Goal: Task Accomplishment & Management: Complete application form

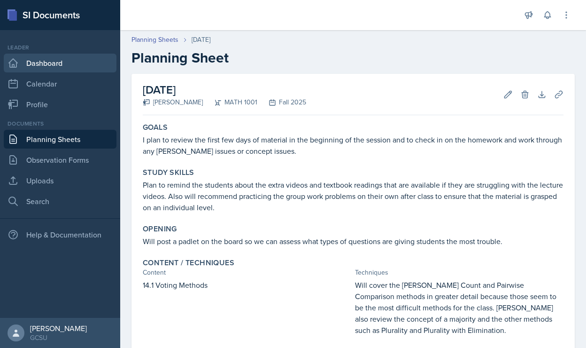
click at [71, 68] on link "Dashboard" at bounding box center [60, 63] width 113 height 19
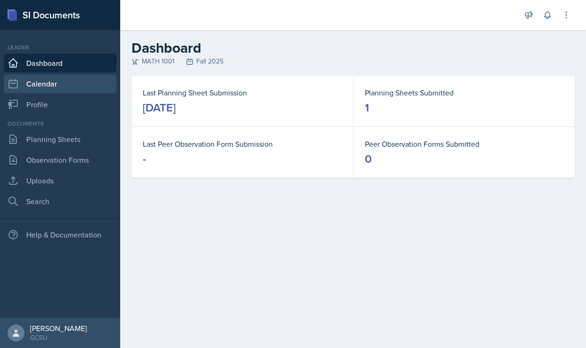
click at [57, 84] on link "Calendar" at bounding box center [60, 83] width 113 height 19
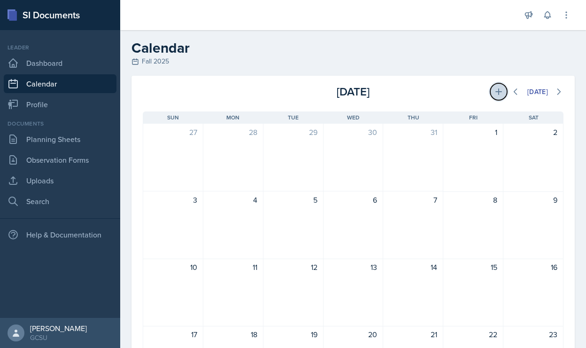
click at [494, 94] on icon at bounding box center [498, 91] width 9 height 9
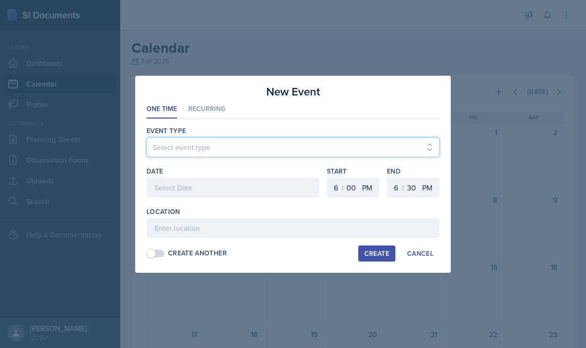
click at [211, 141] on select "Select event type Leader Training New Calendar Event SI Session" at bounding box center [293, 147] width 293 height 20
select select "700c1d41-4793-48d3-8616-e09499dfb71d"
click at [147, 137] on select "Select event type Leader Training New Calendar Event SI Session" at bounding box center [293, 147] width 293 height 20
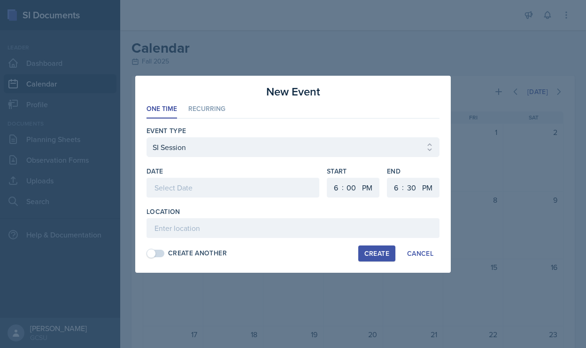
click at [190, 187] on div at bounding box center [233, 188] width 173 height 20
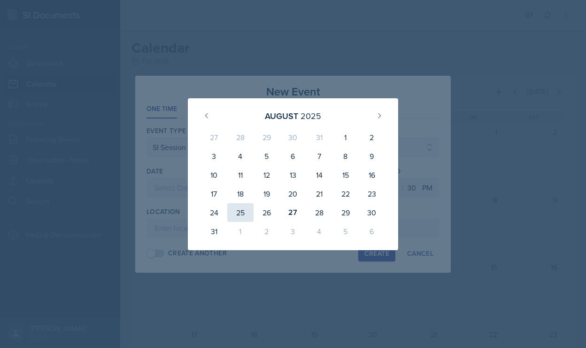
click at [246, 208] on div "25" at bounding box center [240, 212] width 26 height 19
type input "[DATE]"
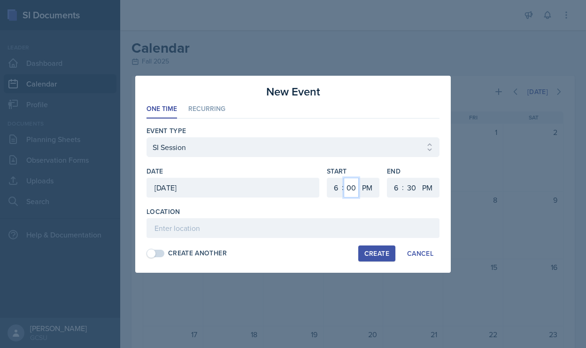
click at [355, 184] on select "00 05 10 15 20 25 30 35 40 45 50 55" at bounding box center [351, 188] width 15 height 20
select select "30"
click at [344, 178] on select "00 05 10 15 20 25 30 35 40 45 50 55" at bounding box center [351, 188] width 15 height 20
click at [403, 185] on div ":" at bounding box center [403, 186] width 2 height 11
click at [398, 187] on select "1 2 3 4 5 6 7 8 9 10 11 12" at bounding box center [394, 188] width 15 height 20
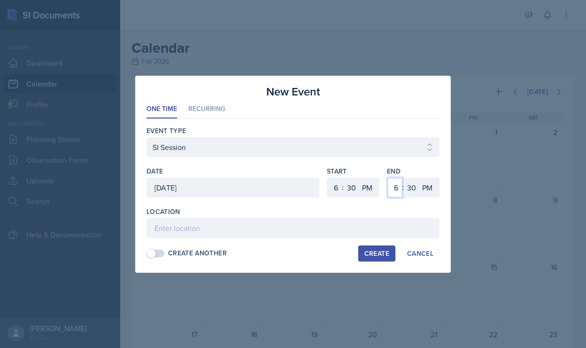
select select "8"
click at [387, 178] on select "1 2 3 4 5 6 7 8 9 10 11 12" at bounding box center [394, 188] width 15 height 20
click at [408, 189] on select "00 05 10 15 20 25 30 35 40 45 50 55" at bounding box center [411, 188] width 15 height 20
select select "0"
click at [404, 178] on select "00 05 10 15 20 25 30 35 40 45 50 55" at bounding box center [411, 188] width 15 height 20
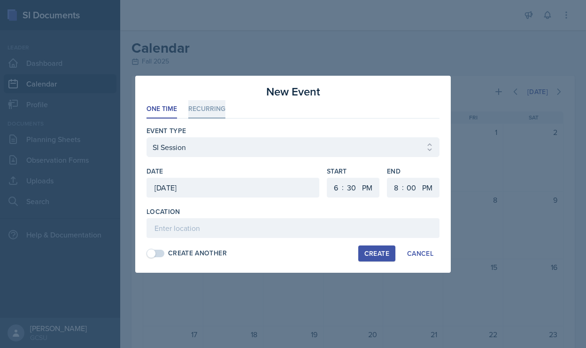
click at [206, 112] on li "Recurring" at bounding box center [206, 109] width 37 height 18
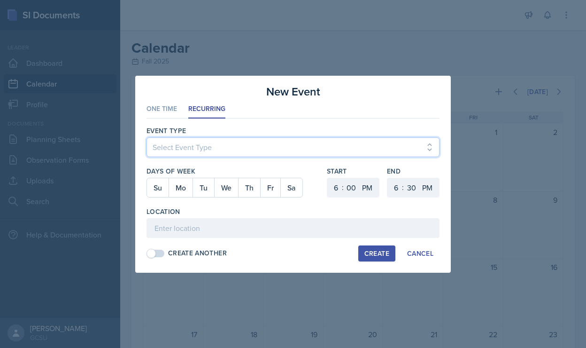
click at [193, 148] on select "Select Event Type Leader Training New Calendar Event SI Session" at bounding box center [293, 147] width 293 height 20
select select "700c1d41-4793-48d3-8616-e09499dfb71d"
click at [147, 137] on select "Select Event Type Leader Training New Calendar Event SI Session" at bounding box center [293, 147] width 293 height 20
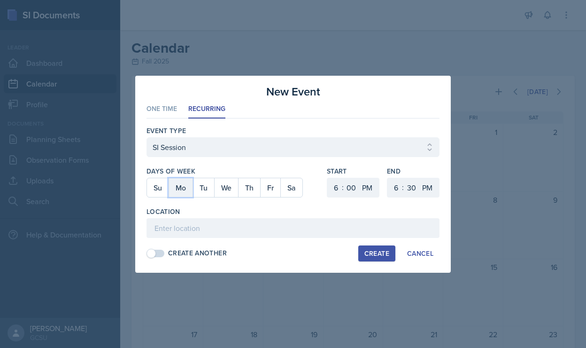
click at [185, 188] on button "Mo" at bounding box center [181, 187] width 24 height 19
click at [231, 183] on button "We" at bounding box center [226, 187] width 24 height 19
click at [355, 189] on select "00 05 10 15 20 25 30 35 40 45 50 55" at bounding box center [351, 188] width 15 height 20
select select "30"
click at [344, 178] on select "00 05 10 15 20 25 30 35 40 45 50 55" at bounding box center [351, 188] width 15 height 20
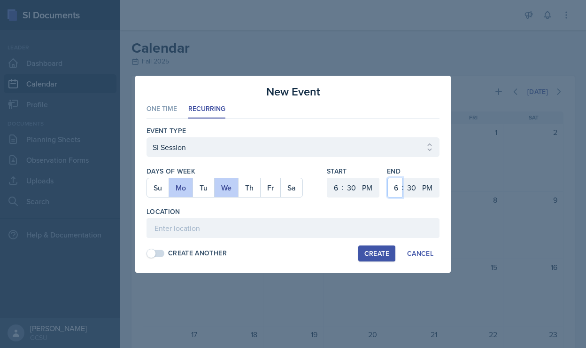
click at [397, 187] on select "1 2 3 4 5 6 7 8 9 10 11 12" at bounding box center [394, 188] width 15 height 20
select select "8"
click at [387, 178] on select "1 2 3 4 5 6 7 8 9 10 11 12" at bounding box center [394, 188] width 15 height 20
click at [410, 186] on select "00 05 10 15 20 25 30 35 40 45 50 55" at bounding box center [411, 188] width 15 height 20
select select "0"
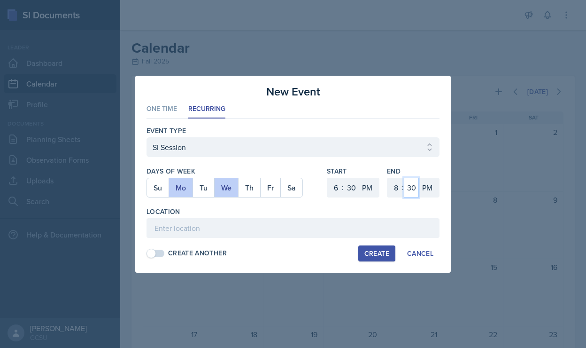
click at [404, 178] on select "00 05 10 15 20 25 30 35 40 45 50 55" at bounding box center [411, 188] width 15 height 20
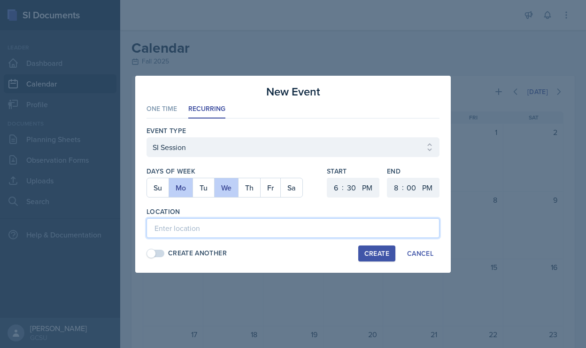
click at [200, 233] on input at bounding box center [293, 228] width 293 height 20
type input "A & S 136"
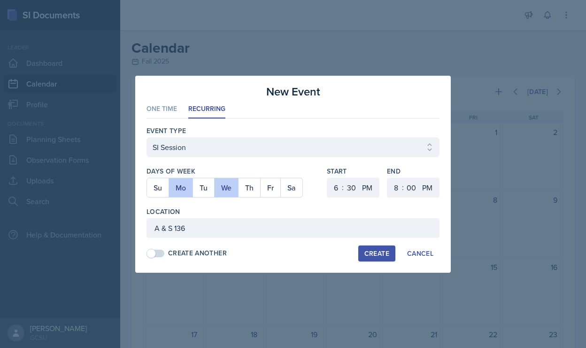
click at [371, 255] on div "Create" at bounding box center [376, 253] width 25 height 8
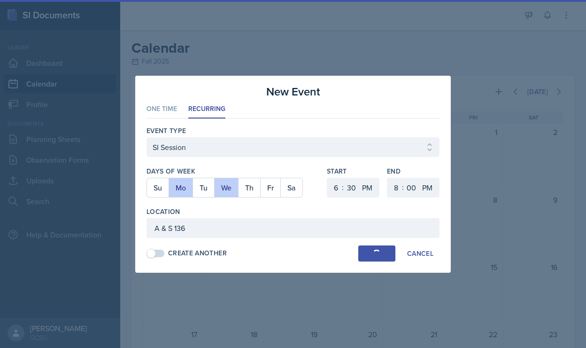
select select
select select "0"
select select "6"
select select "30"
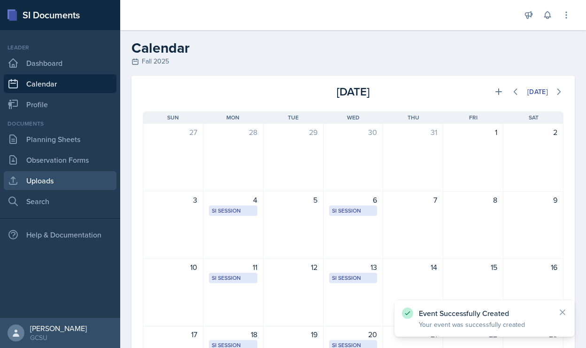
click at [48, 178] on link "Uploads" at bounding box center [60, 180] width 113 height 19
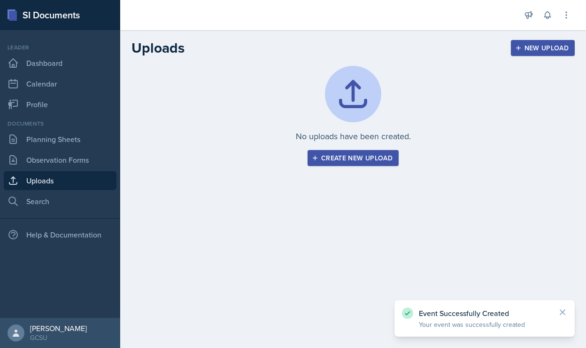
click at [344, 157] on div "Create new upload" at bounding box center [353, 158] width 79 height 8
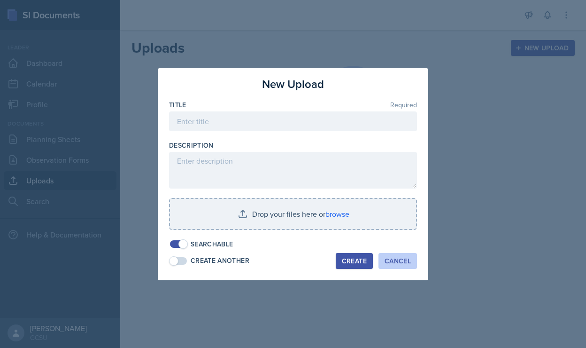
click at [394, 263] on div "Cancel" at bounding box center [398, 261] width 26 height 8
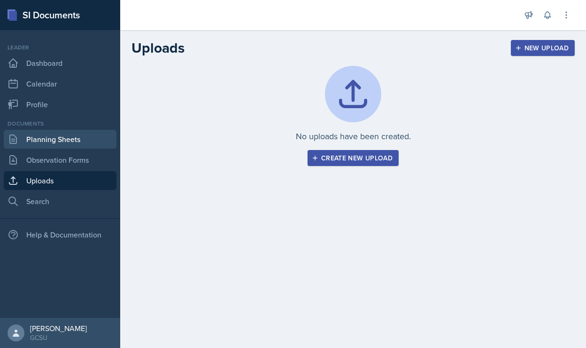
click at [77, 136] on link "Planning Sheets" at bounding box center [60, 139] width 113 height 19
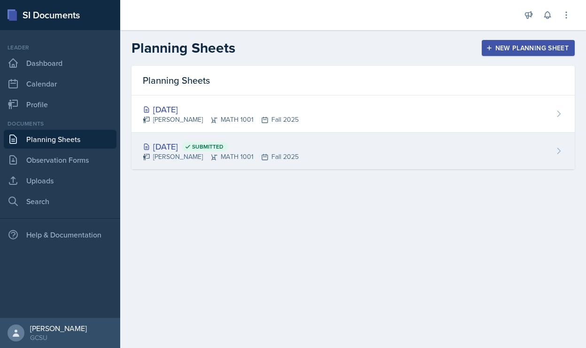
click at [333, 153] on div "[DATE] Submitted [PERSON_NAME] MATH 1001 Fall 2025" at bounding box center [352, 150] width 443 height 37
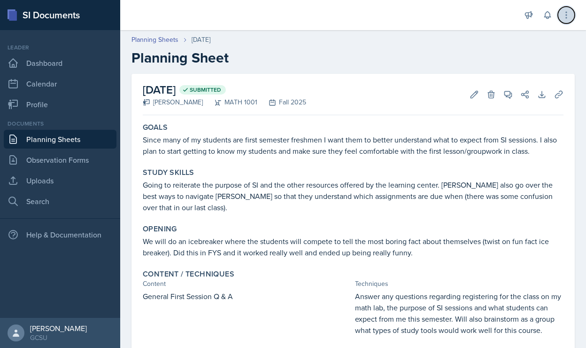
click at [566, 18] on icon at bounding box center [566, 15] width 1 height 6
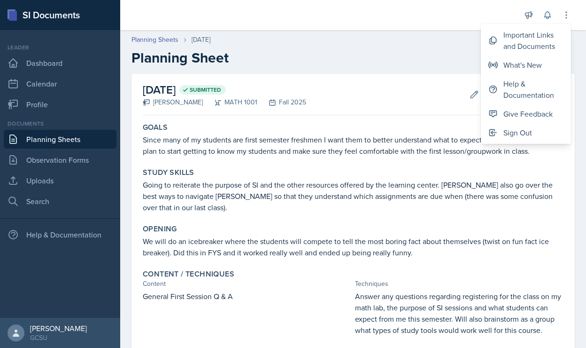
click at [404, 67] on header "Planning Sheets [DATE] Planning Sheet" at bounding box center [353, 50] width 466 height 50
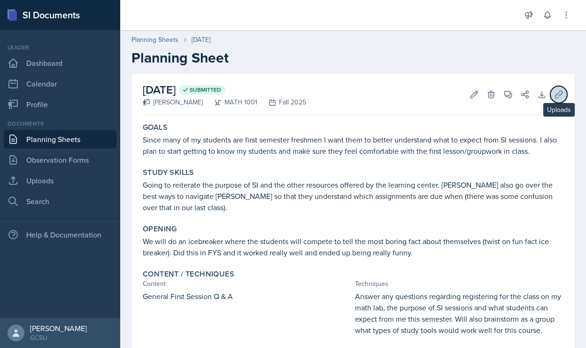
click at [553, 98] on button "Uploads" at bounding box center [558, 94] width 17 height 17
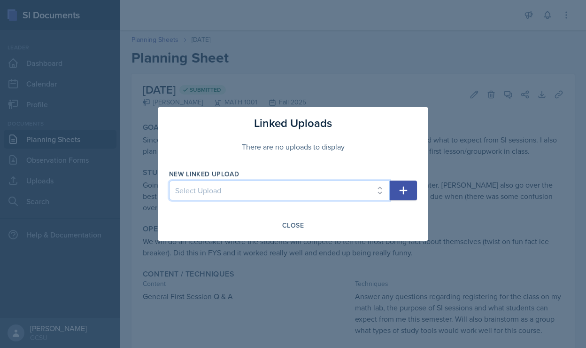
click at [287, 190] on select "Select Upload" at bounding box center [279, 190] width 221 height 20
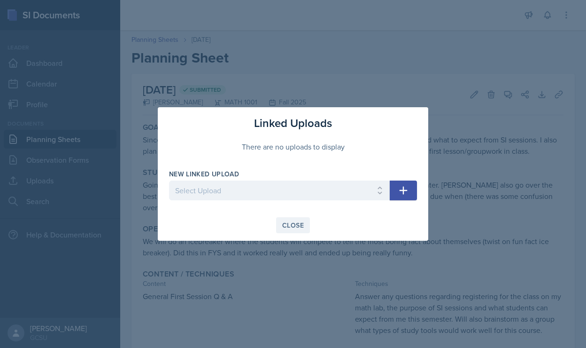
click at [290, 224] on div "Close" at bounding box center [293, 225] width 22 height 8
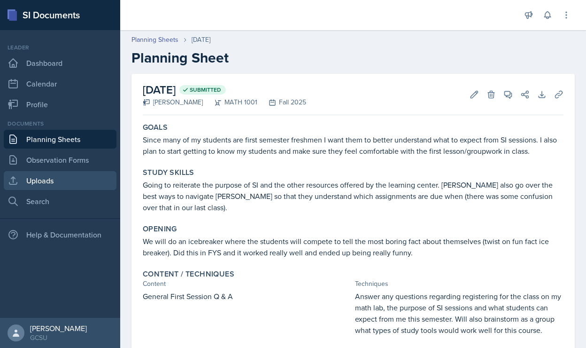
click at [71, 179] on link "Uploads" at bounding box center [60, 180] width 113 height 19
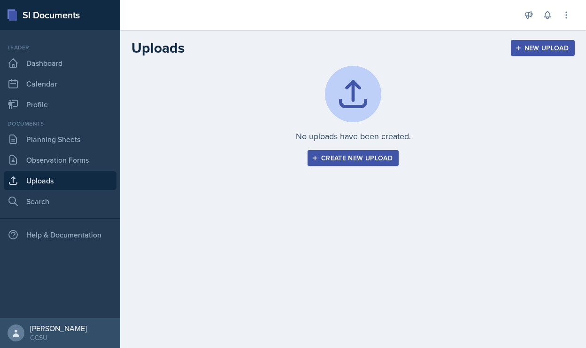
click at [335, 159] on div "Create new upload" at bounding box center [353, 158] width 79 height 8
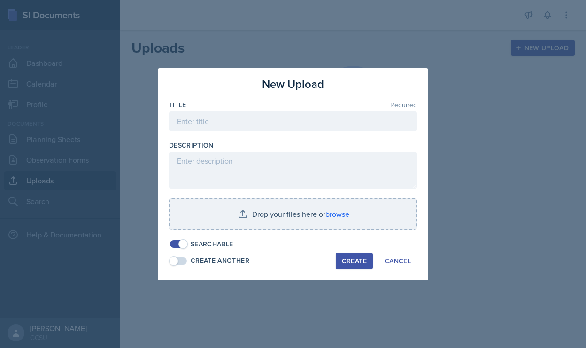
click at [405, 274] on div "New Upload Title Required Description Drop your files here or browse Searchable…" at bounding box center [293, 174] width 270 height 212
click at [403, 263] on div "Cancel" at bounding box center [398, 261] width 26 height 8
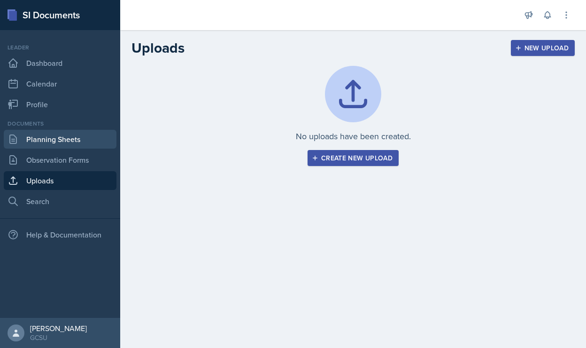
click at [74, 141] on link "Planning Sheets" at bounding box center [60, 139] width 113 height 19
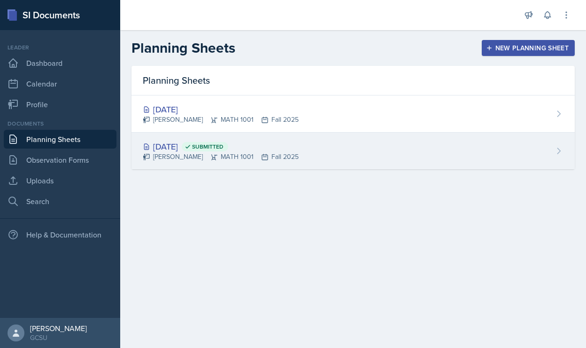
click at [332, 149] on div "[DATE] Submitted [PERSON_NAME] MATH 1001 Fall 2025" at bounding box center [352, 150] width 443 height 37
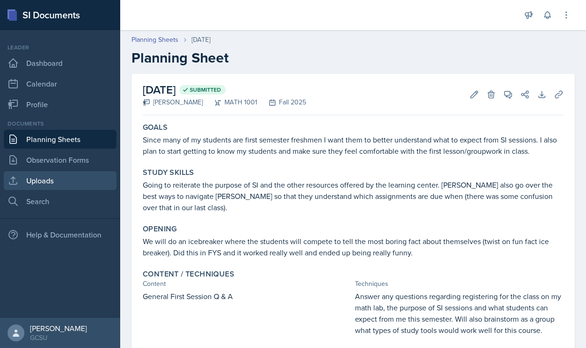
click at [85, 179] on link "Uploads" at bounding box center [60, 180] width 113 height 19
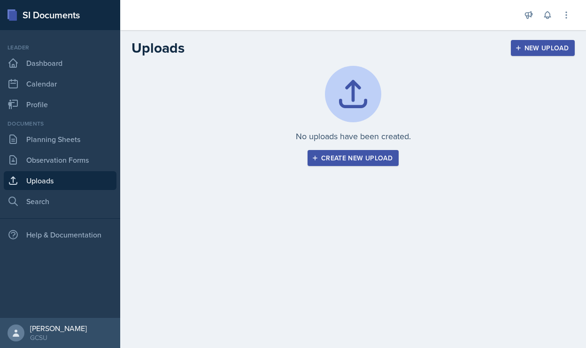
click at [36, 182] on link "Uploads" at bounding box center [60, 180] width 113 height 19
click at [355, 155] on div "Create new upload" at bounding box center [353, 158] width 79 height 8
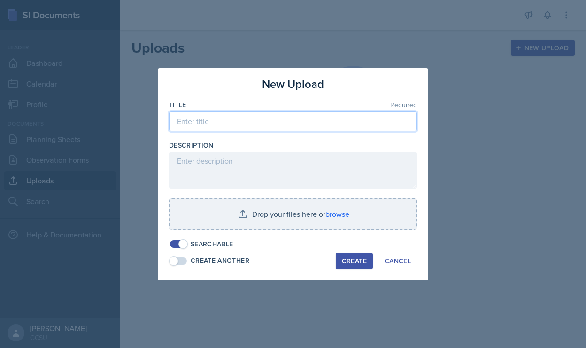
click at [251, 111] on input at bounding box center [293, 121] width 248 height 20
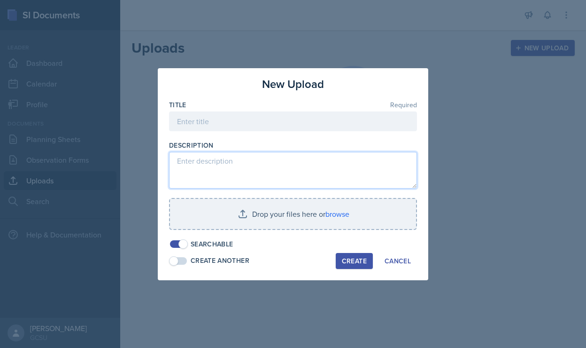
click at [206, 164] on textarea at bounding box center [293, 170] width 248 height 37
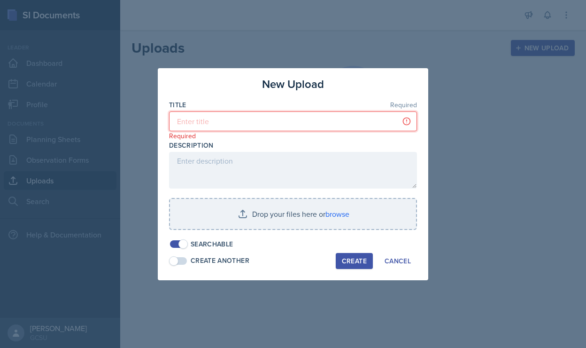
click at [208, 124] on input at bounding box center [293, 121] width 248 height 20
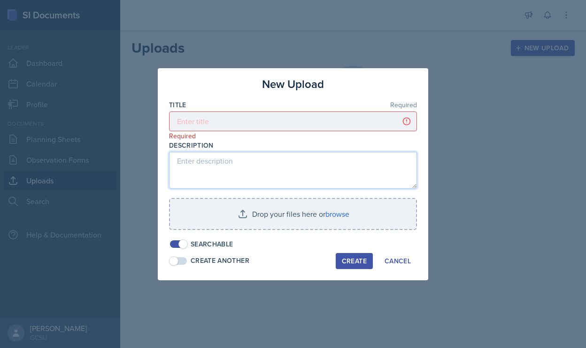
click at [216, 162] on textarea at bounding box center [293, 170] width 248 height 37
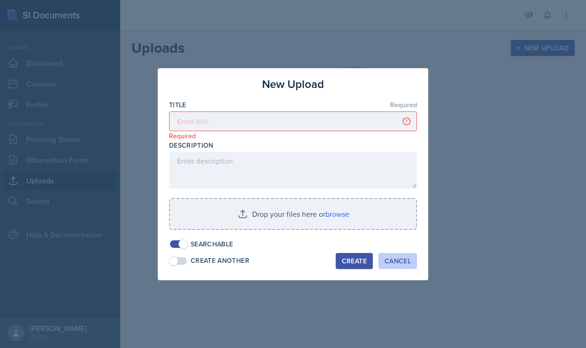
click at [397, 257] on div "Cancel" at bounding box center [398, 261] width 26 height 8
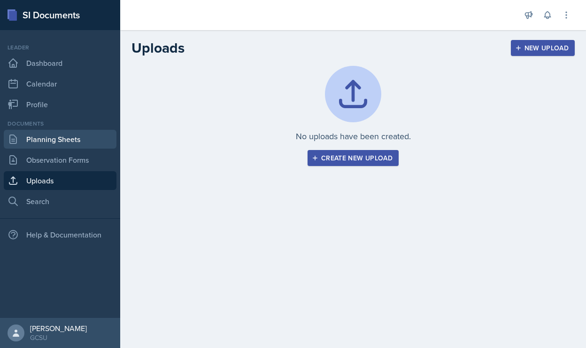
click at [63, 146] on link "Planning Sheets" at bounding box center [60, 139] width 113 height 19
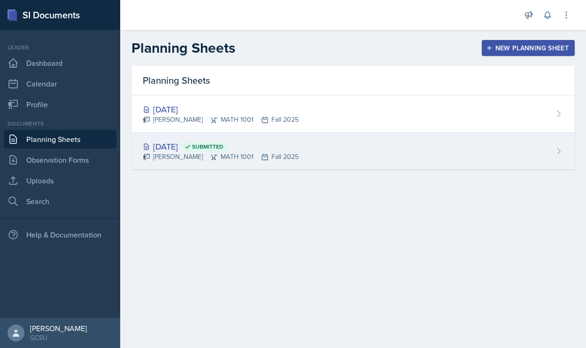
click at [347, 154] on div "[DATE] Submitted [PERSON_NAME] MATH 1001 Fall 2025" at bounding box center [352, 150] width 443 height 37
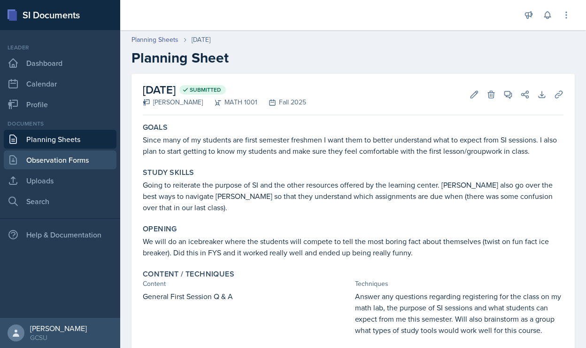
click at [65, 162] on link "Observation Forms" at bounding box center [60, 159] width 113 height 19
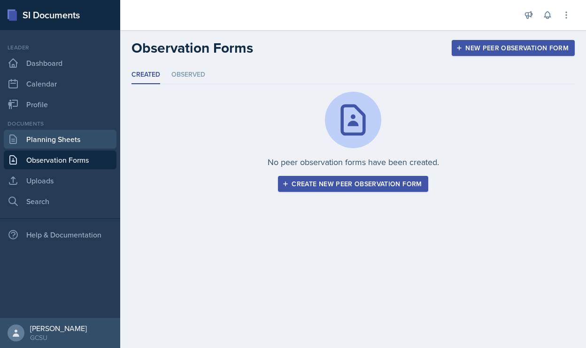
click at [79, 144] on link "Planning Sheets" at bounding box center [60, 139] width 113 height 19
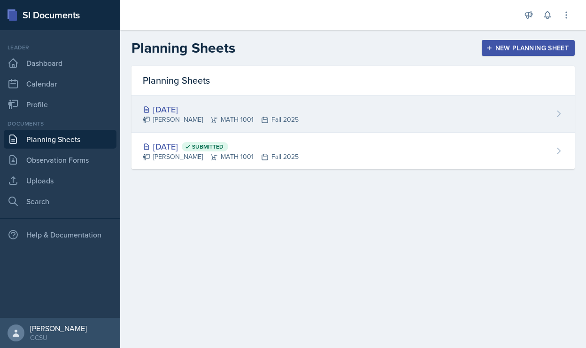
click at [272, 109] on div "[DATE]" at bounding box center [221, 109] width 156 height 13
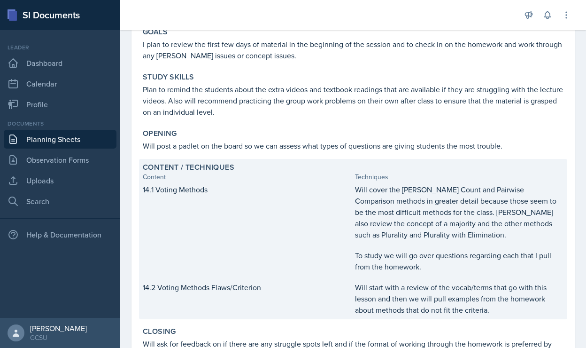
scroll to position [231, 0]
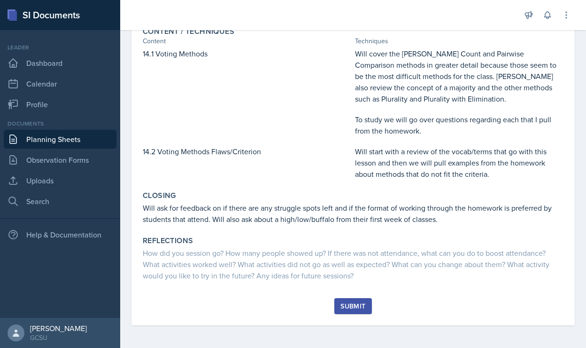
click at [345, 306] on div "Submit" at bounding box center [352, 306] width 25 height 8
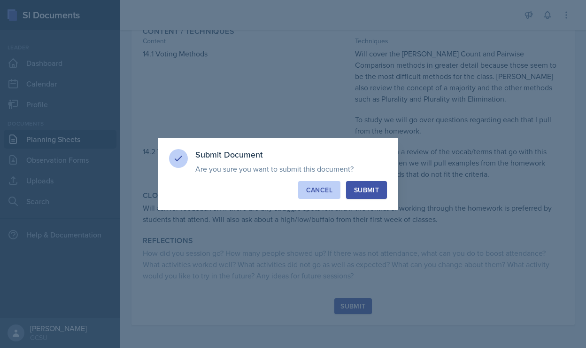
click at [327, 190] on div "Cancel" at bounding box center [319, 189] width 26 height 9
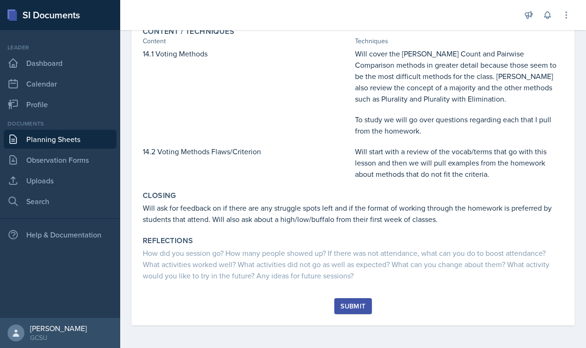
click at [354, 302] on div "Submit" at bounding box center [352, 306] width 25 height 8
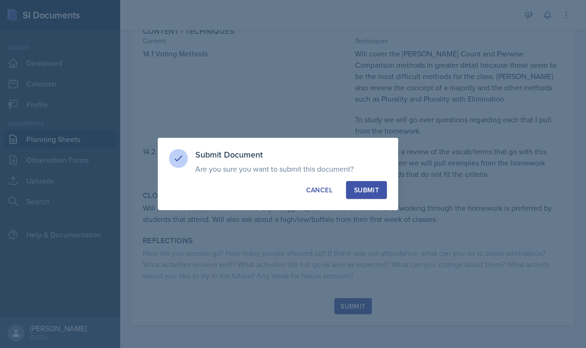
click at [365, 192] on div "Submit" at bounding box center [366, 189] width 25 height 9
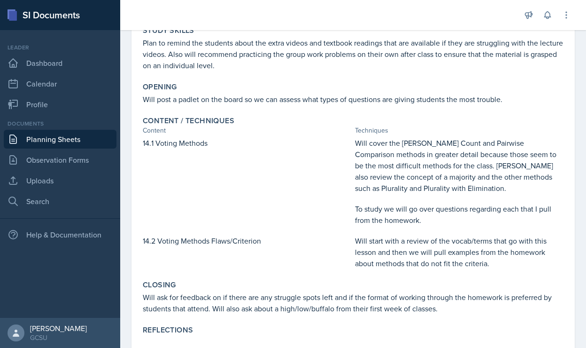
scroll to position [0, 0]
